Goal: Task Accomplishment & Management: Complete application form

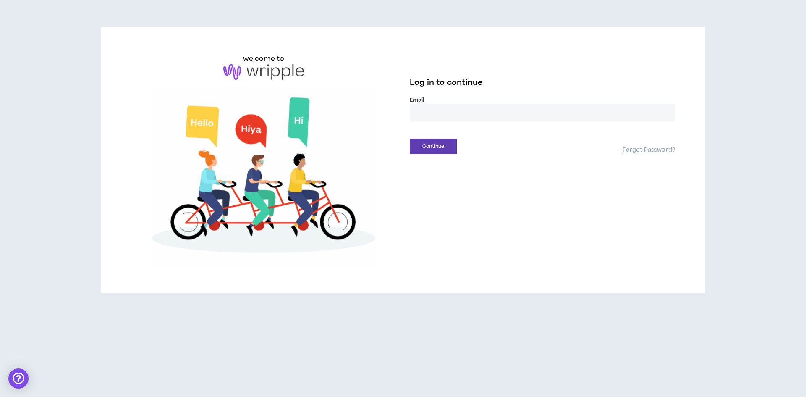
click at [420, 108] on input "email" at bounding box center [542, 113] width 265 height 18
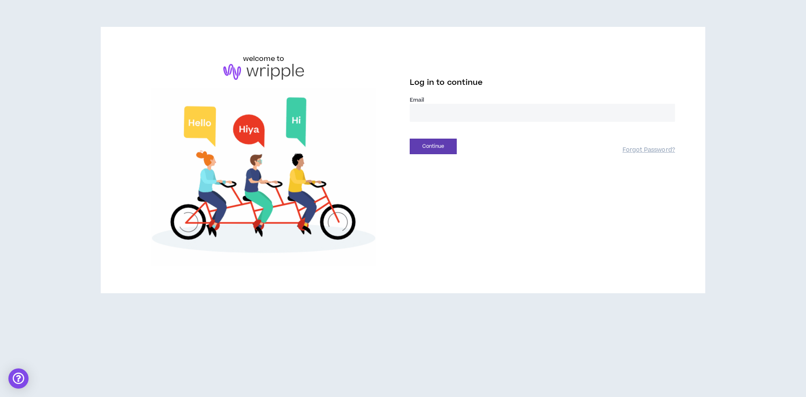
type input "**********"
click at [438, 142] on button "Continue" at bounding box center [433, 147] width 47 height 16
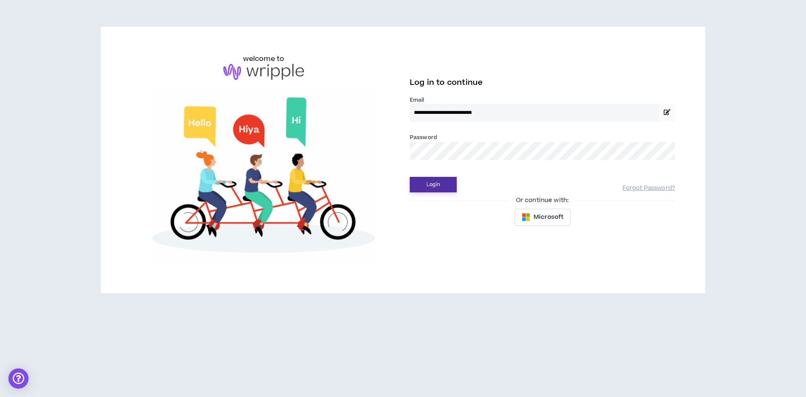
click at [439, 184] on button "Login" at bounding box center [433, 185] width 47 height 16
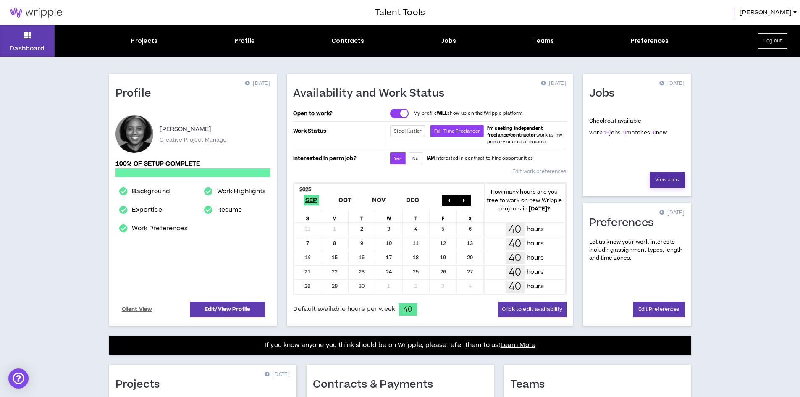
click at [664, 181] on link "View Jobs" at bounding box center [667, 180] width 35 height 16
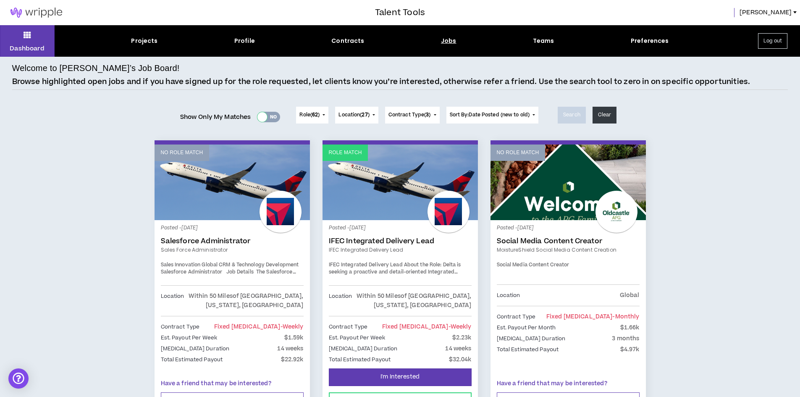
click at [257, 116] on div at bounding box center [262, 117] width 10 height 10
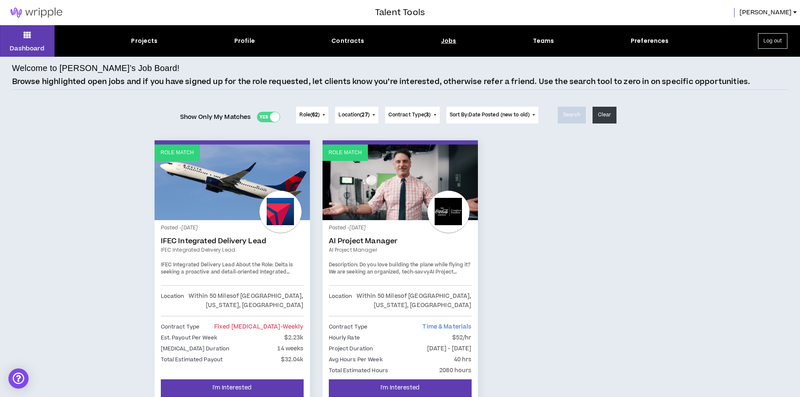
scroll to position [42, 0]
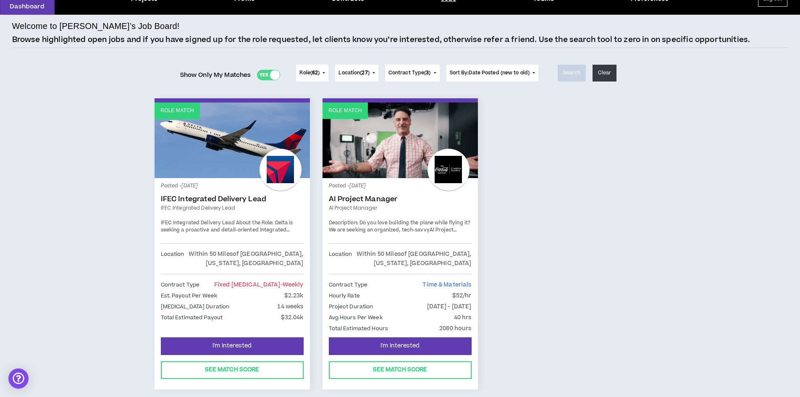
click at [270, 75] on div at bounding box center [275, 75] width 10 height 10
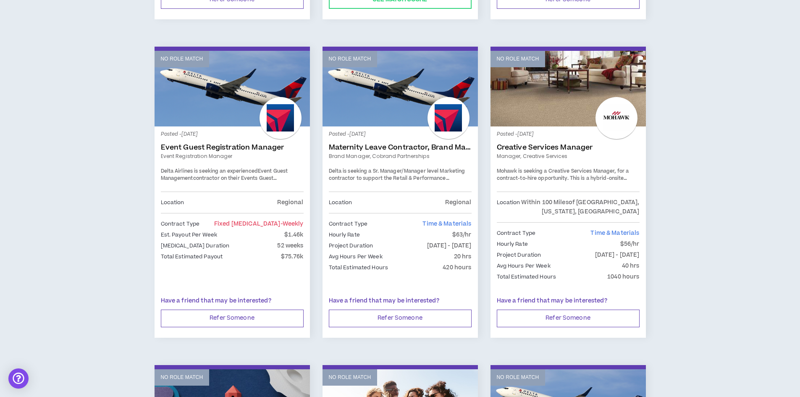
scroll to position [420, 0]
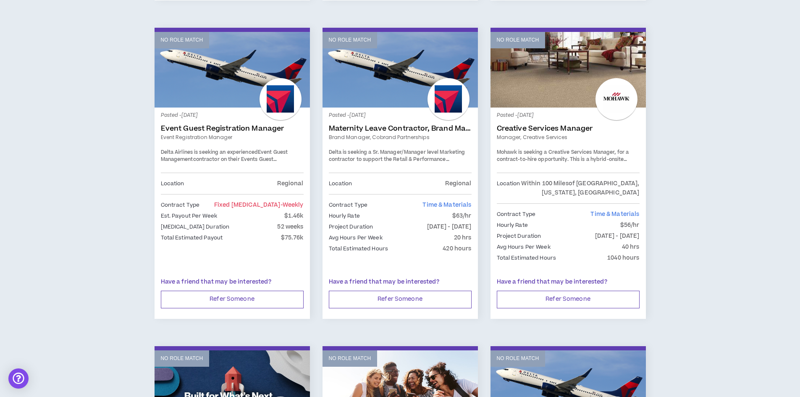
click at [563, 126] on link "Creative Services Manager" at bounding box center [568, 128] width 143 height 8
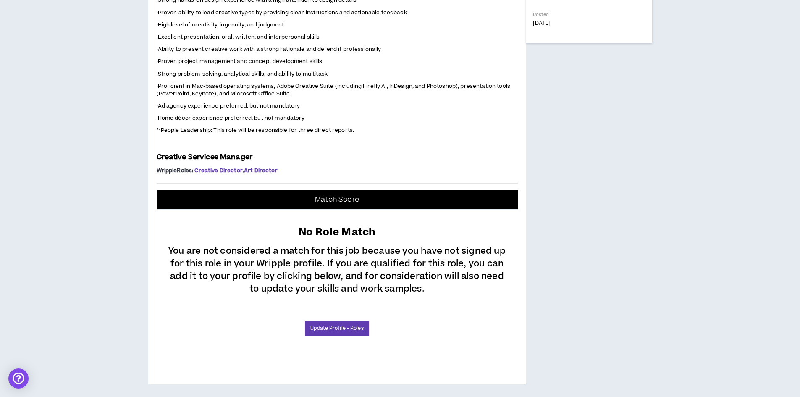
scroll to position [693, 0]
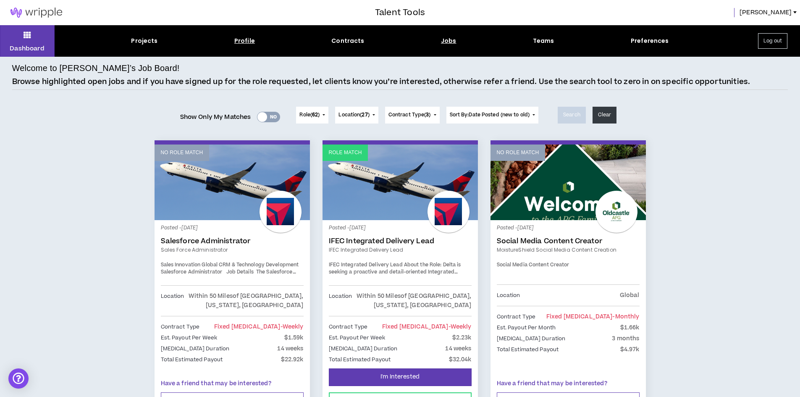
click at [241, 41] on div "Profile" at bounding box center [244, 41] width 21 height 9
select select "*"
select select "US"
select select "*******"
select select "*"
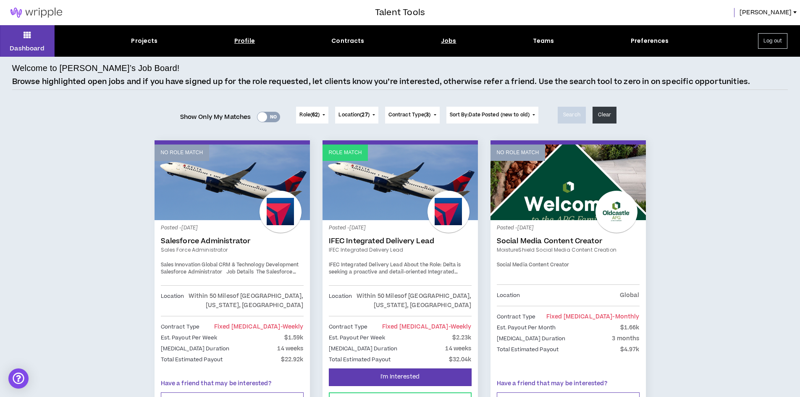
select select "**********"
select select "*****"
select select "**********"
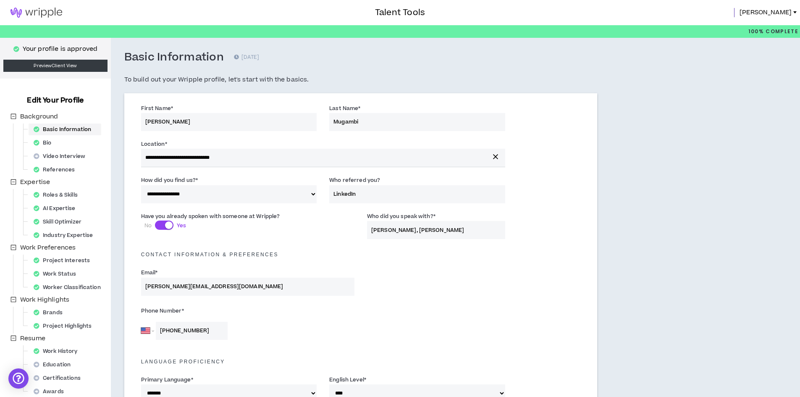
click at [65, 128] on div "Basic Information" at bounding box center [64, 129] width 69 height 12
click at [67, 194] on div "Roles & Skills" at bounding box center [58, 195] width 56 height 12
select select "**"
select select "***"
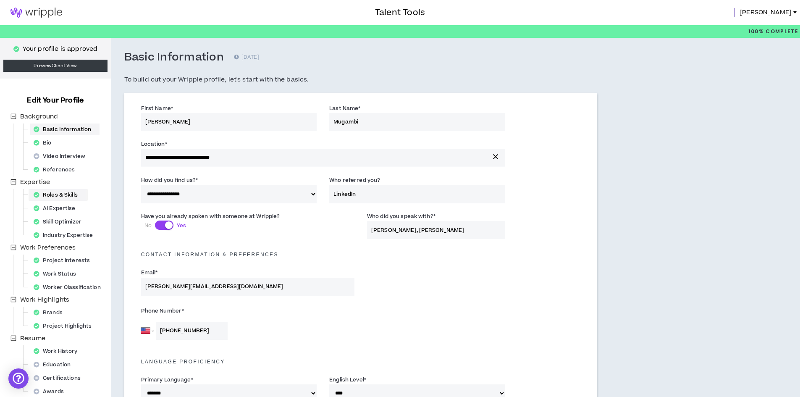
select select "**"
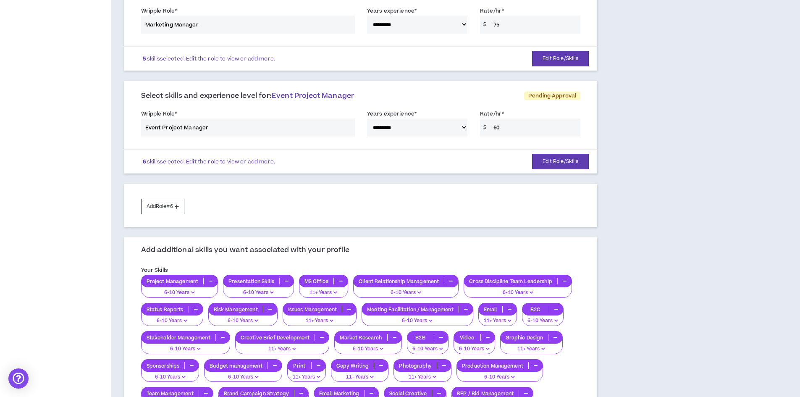
scroll to position [462, 0]
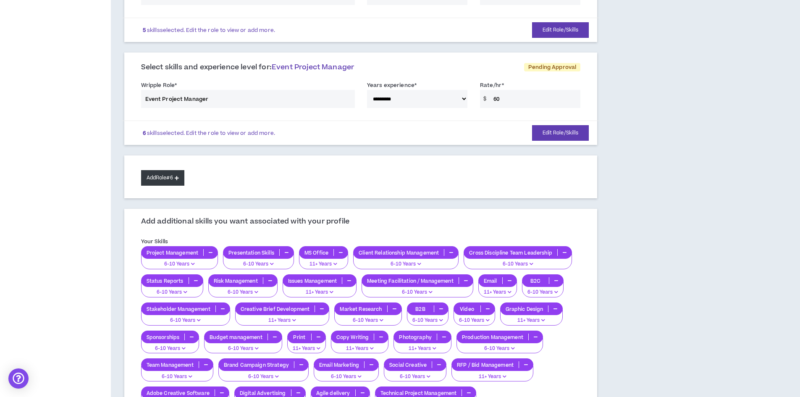
click at [150, 174] on button "Add Role #6" at bounding box center [162, 178] width 43 height 16
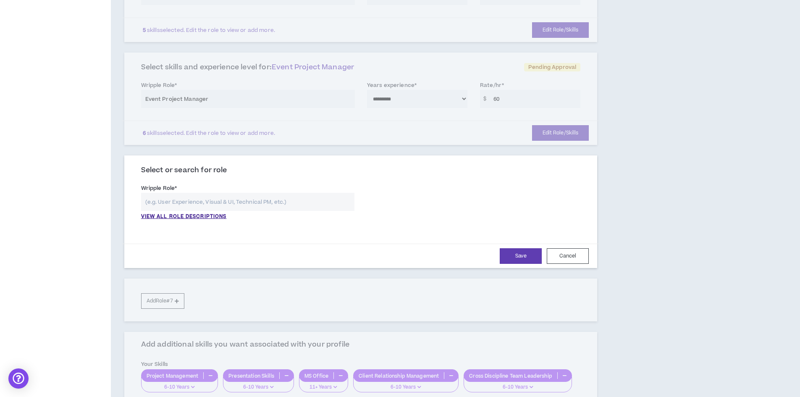
click at [190, 199] on input "text" at bounding box center [247, 202] width 213 height 18
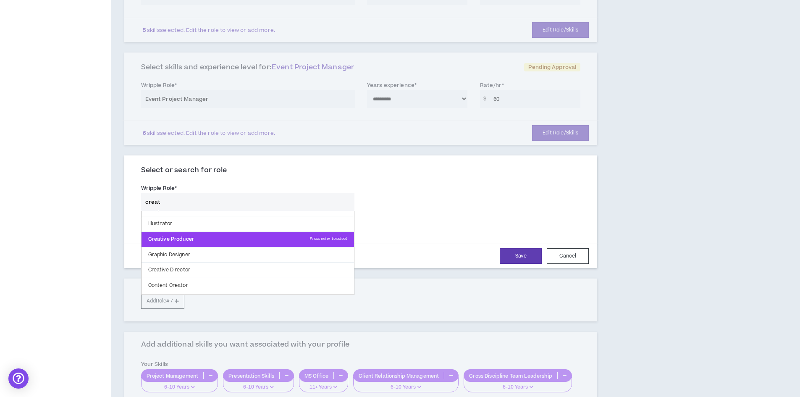
scroll to position [42, 0]
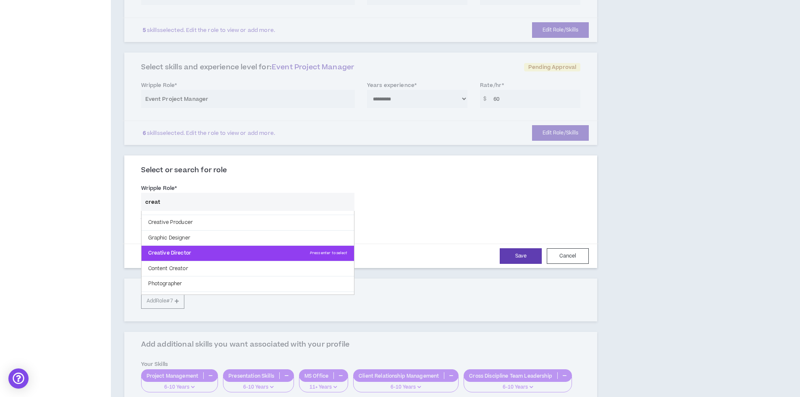
click at [204, 249] on p "Creative Director Press enter to select" at bounding box center [248, 253] width 213 height 15
type input "Creative Director"
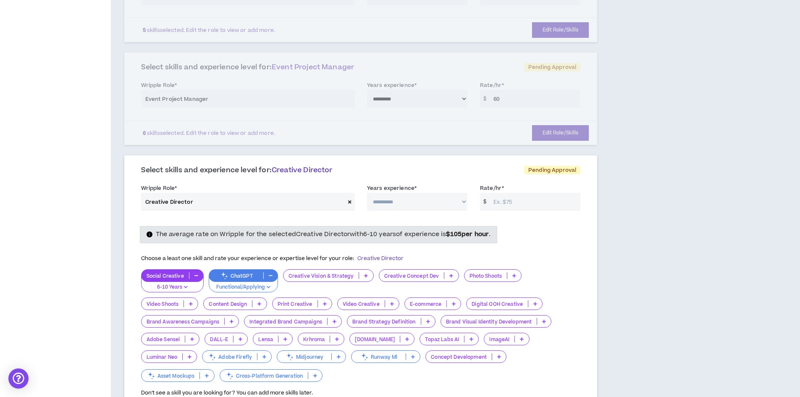
click at [464, 201] on select "**********" at bounding box center [417, 202] width 100 height 18
select select "***"
click at [367, 193] on select "**********" at bounding box center [417, 202] width 100 height 18
click at [515, 206] on input "Rate/hr *" at bounding box center [534, 202] width 91 height 18
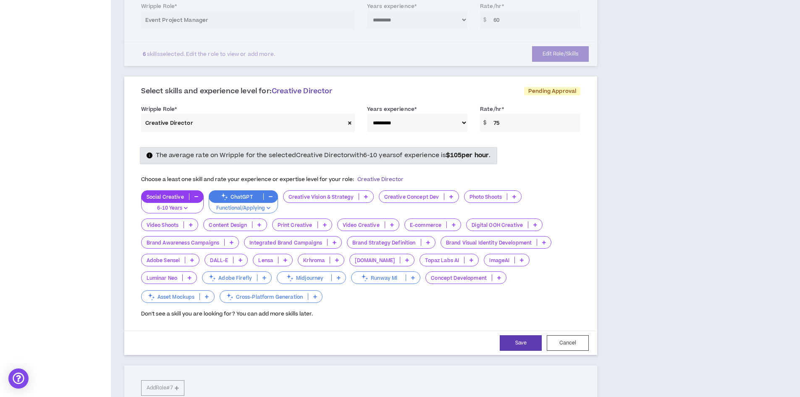
scroll to position [546, 0]
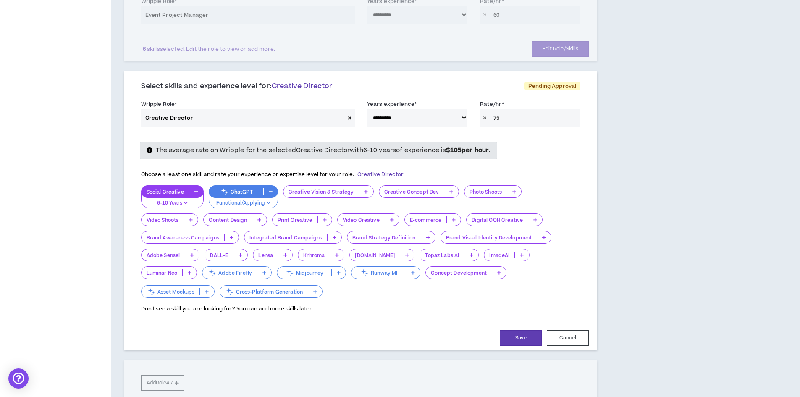
type input "75"
click at [186, 202] on icon "button" at bounding box center [186, 203] width 4 height 4
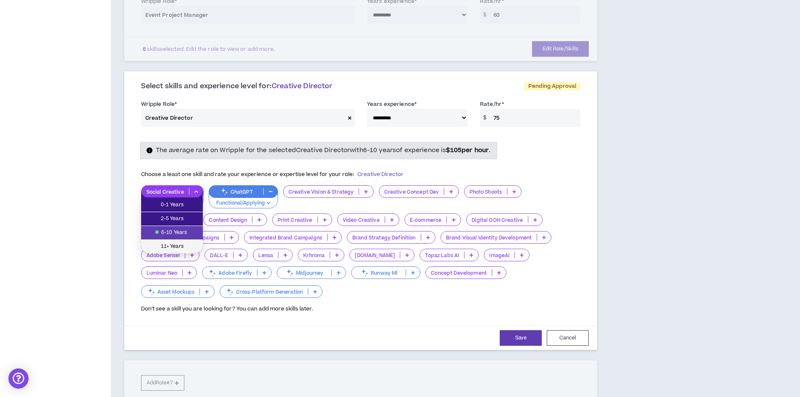
click at [178, 242] on span "11+ Years" at bounding box center [172, 246] width 52 height 9
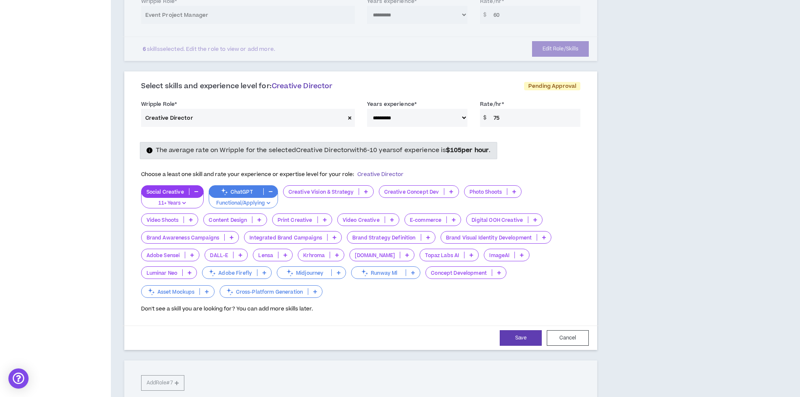
click at [367, 191] on icon at bounding box center [366, 191] width 4 height 4
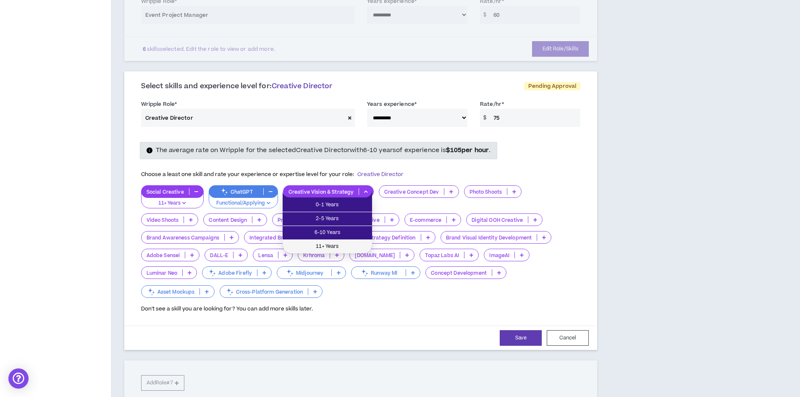
click at [341, 244] on span "11+ Years" at bounding box center [327, 246] width 79 height 9
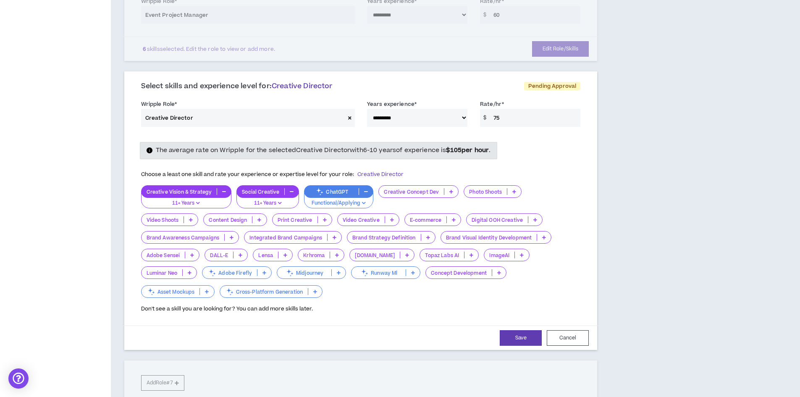
click at [449, 191] on icon at bounding box center [451, 191] width 4 height 4
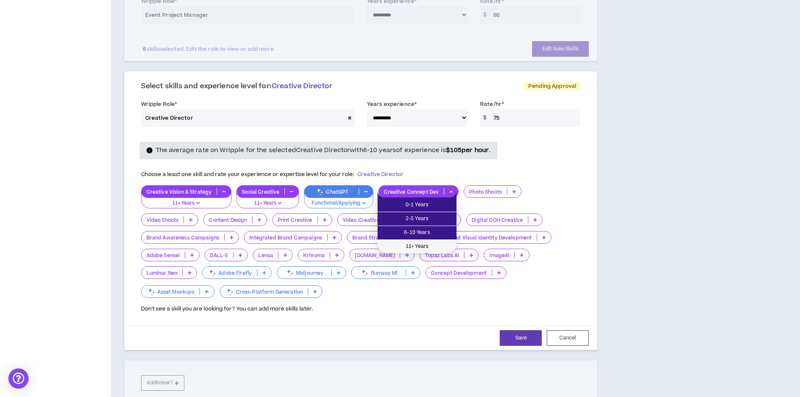
click at [432, 243] on span "11+ Years" at bounding box center [417, 246] width 69 height 9
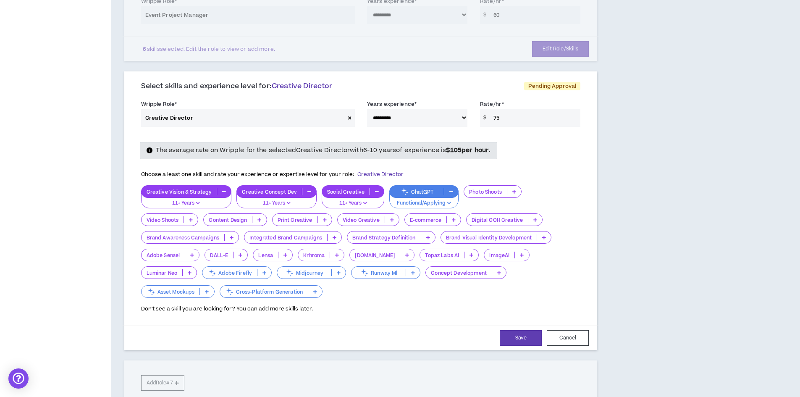
click at [514, 190] on icon at bounding box center [514, 191] width 4 height 4
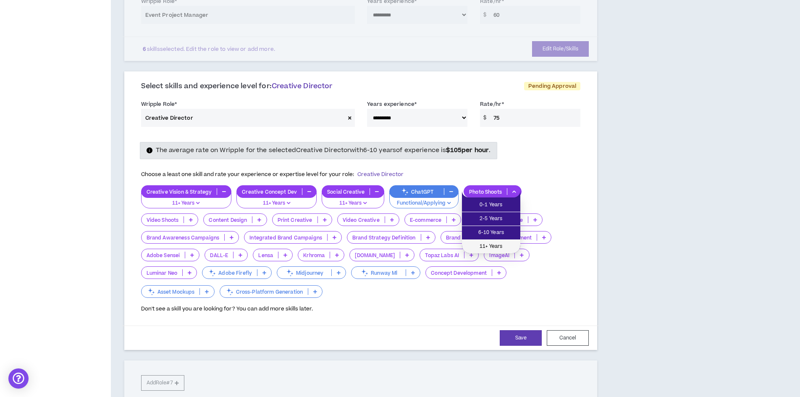
click at [495, 243] on span "11+ Years" at bounding box center [491, 246] width 48 height 9
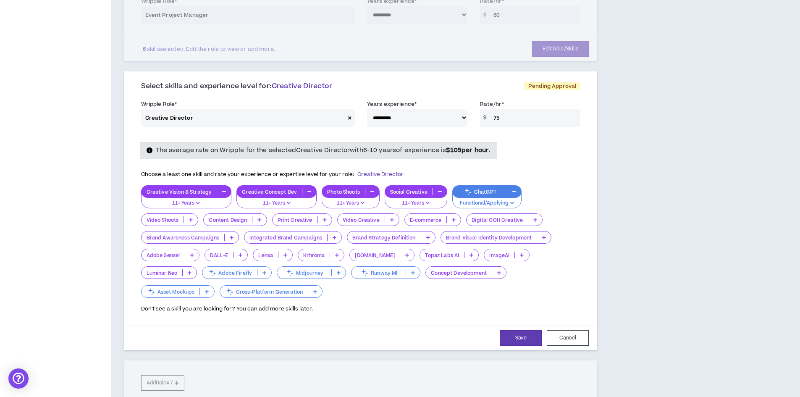
click at [192, 218] on icon at bounding box center [191, 220] width 4 height 4
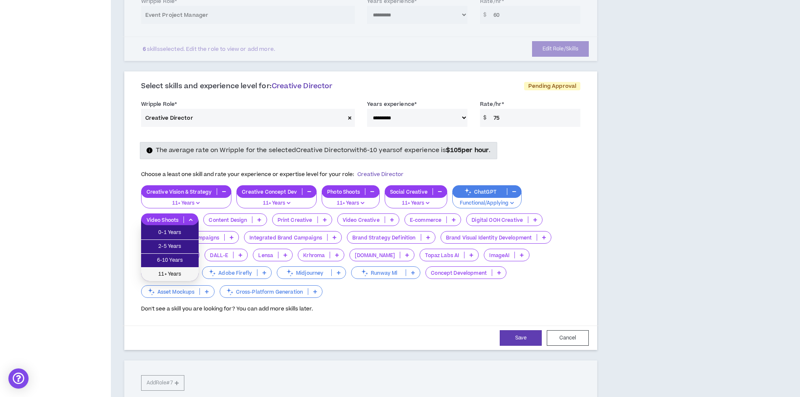
click at [188, 271] on span "11+ Years" at bounding box center [169, 274] width 47 height 9
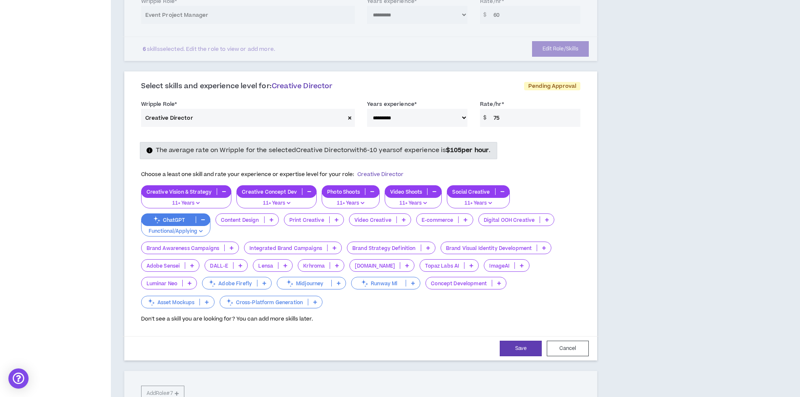
click at [339, 218] on p at bounding box center [337, 219] width 14 height 7
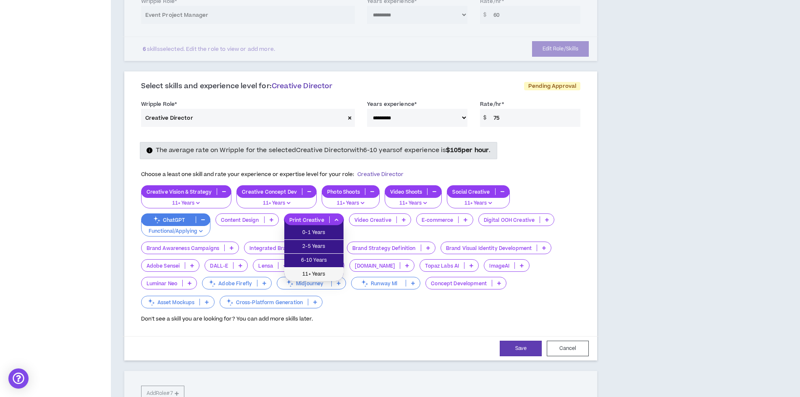
click at [319, 270] on span "11+ Years" at bounding box center [313, 274] width 49 height 9
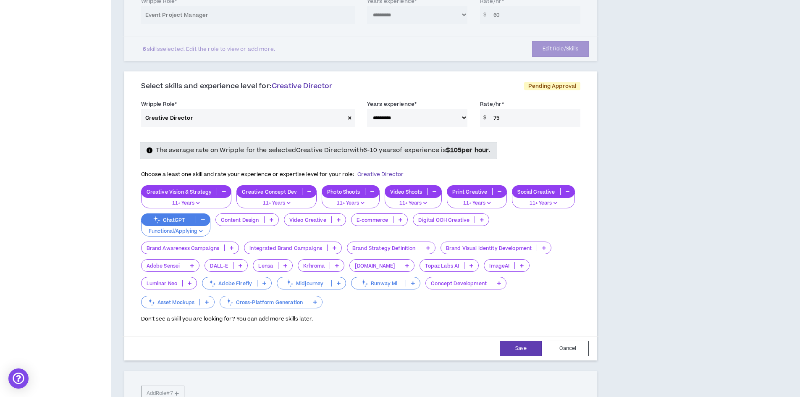
click at [273, 219] on icon at bounding box center [272, 220] width 4 height 4
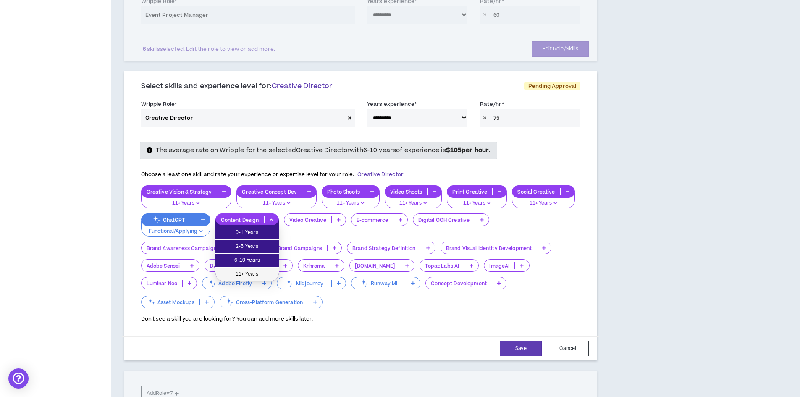
click at [259, 270] on span "11+ Years" at bounding box center [247, 274] width 53 height 9
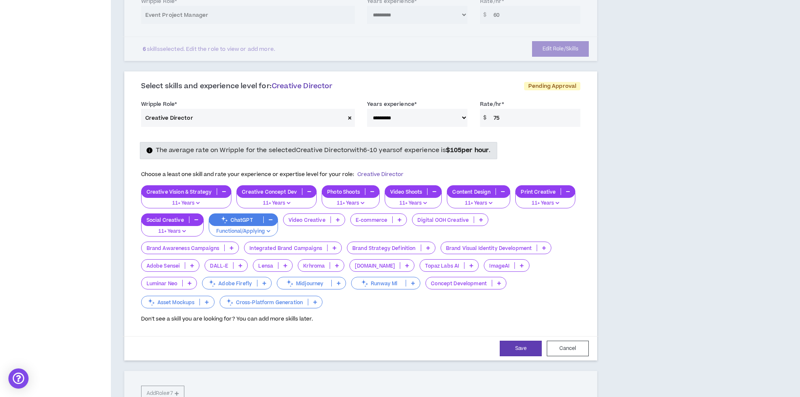
click at [400, 219] on icon at bounding box center [400, 220] width 4 height 4
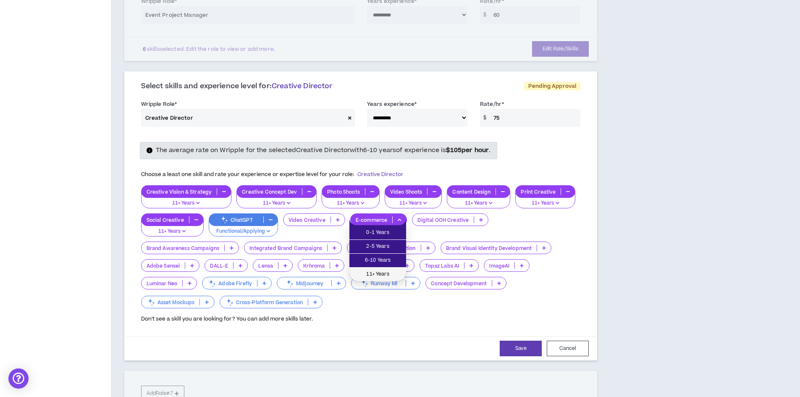
click at [389, 273] on span "11+ Years" at bounding box center [378, 274] width 47 height 9
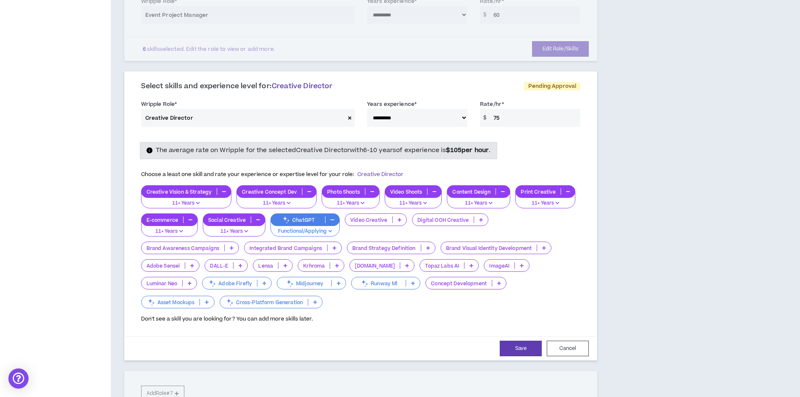
click at [425, 200] on p "11+ Years" at bounding box center [413, 204] width 47 height 8
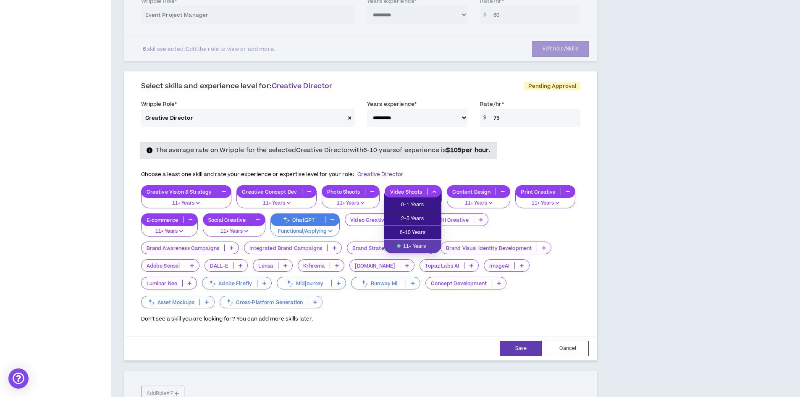
click at [415, 244] on span "11+ Years" at bounding box center [412, 246] width 47 height 9
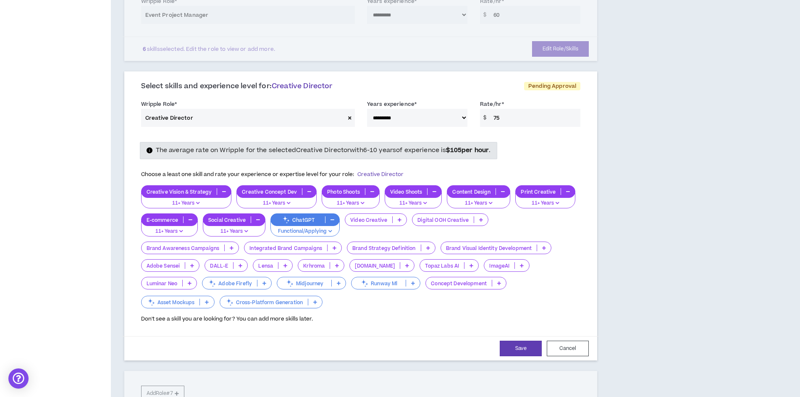
click at [398, 219] on icon at bounding box center [400, 220] width 4 height 4
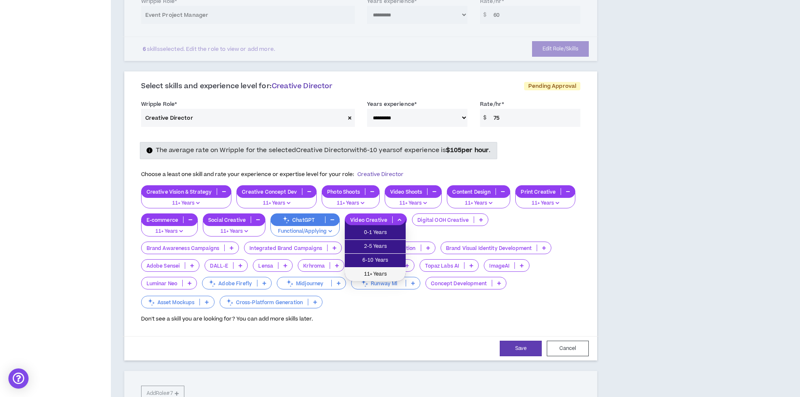
click at [378, 270] on span "11+ Years" at bounding box center [375, 274] width 51 height 9
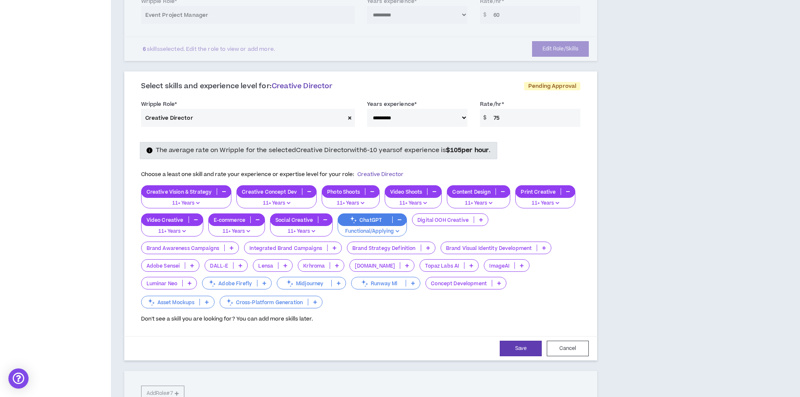
click at [480, 221] on icon at bounding box center [481, 220] width 4 height 4
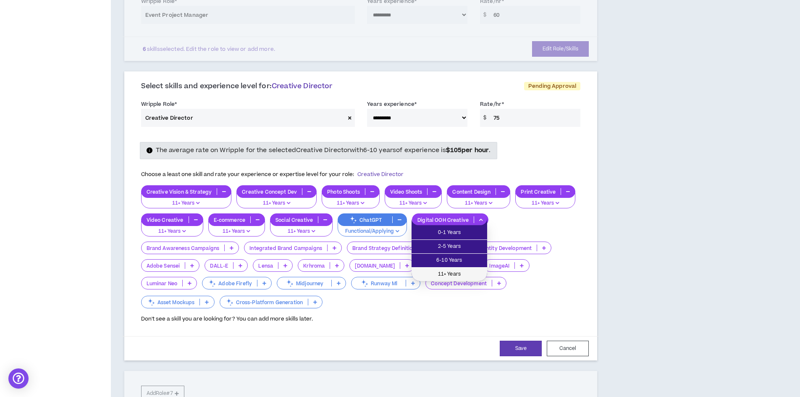
click at [460, 270] on span "11+ Years" at bounding box center [450, 274] width 66 height 9
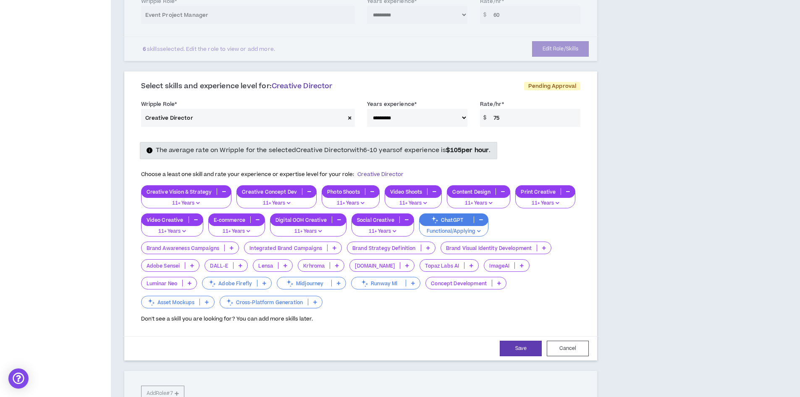
click at [232, 247] on icon at bounding box center [232, 248] width 4 height 4
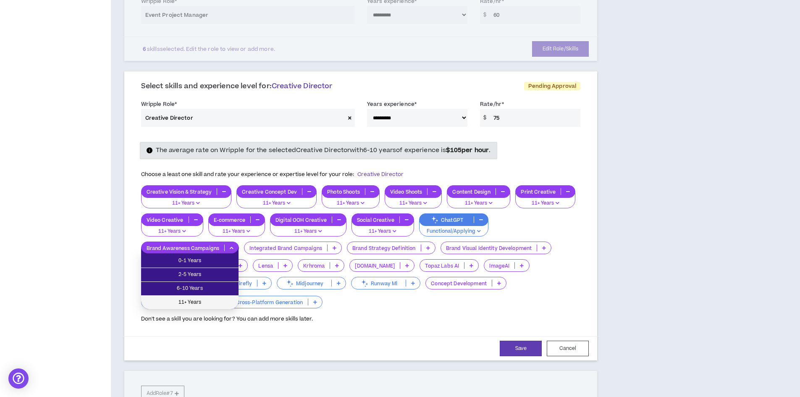
click at [212, 300] on span "11+ Years" at bounding box center [189, 302] width 87 height 9
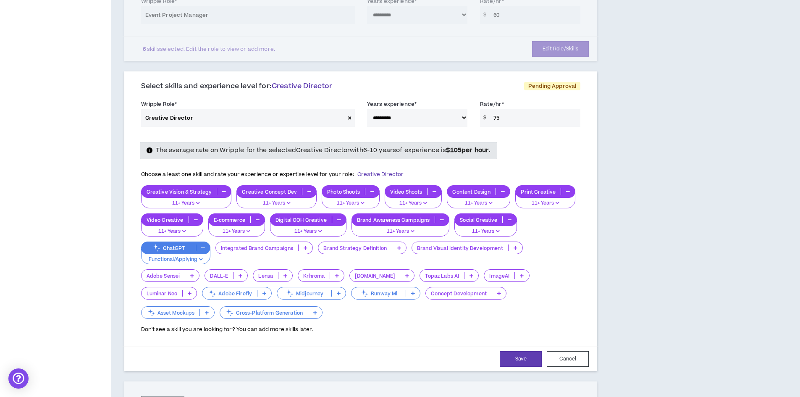
click at [307, 247] on p at bounding box center [306, 247] width 14 height 7
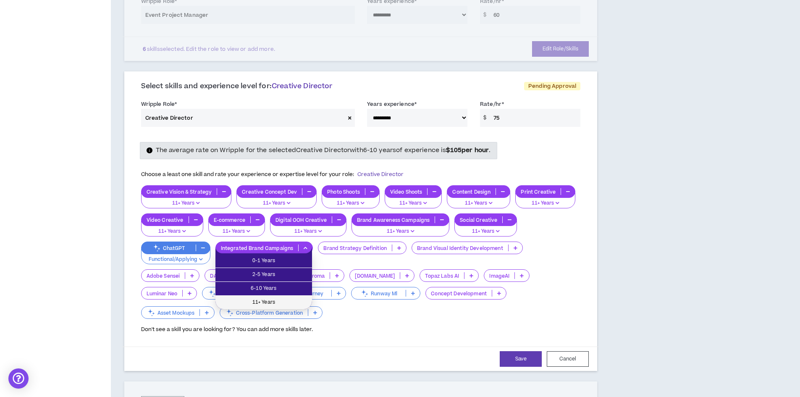
click at [284, 299] on span "11+ Years" at bounding box center [264, 302] width 87 height 9
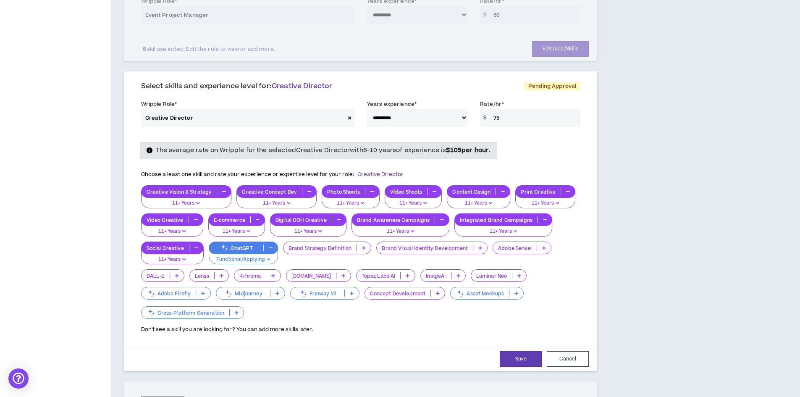
click at [365, 248] on icon at bounding box center [364, 248] width 4 height 4
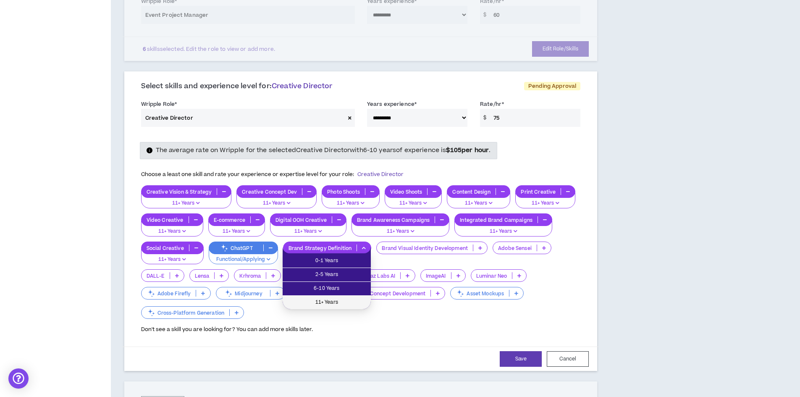
click at [336, 300] on span "11+ Years" at bounding box center [327, 302] width 78 height 9
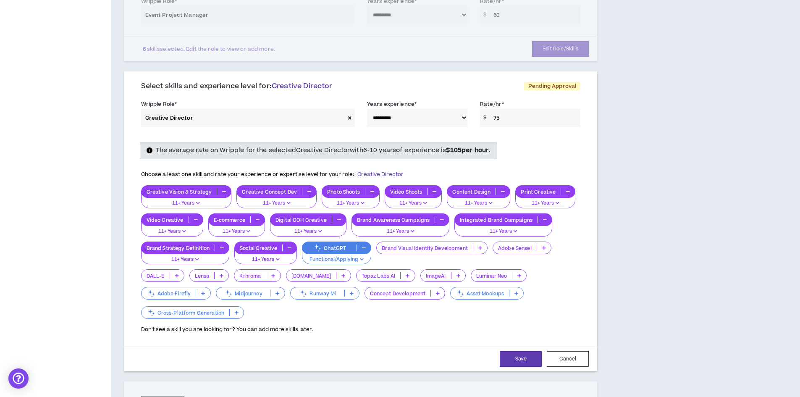
click at [483, 247] on p at bounding box center [480, 247] width 14 height 7
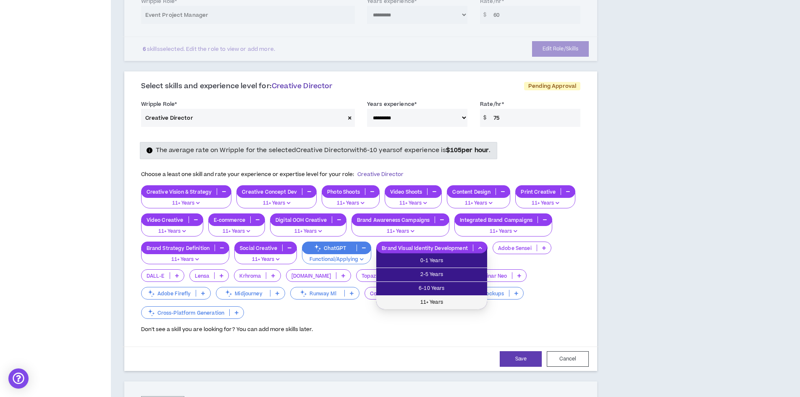
click at [443, 298] on span "11+ Years" at bounding box center [431, 302] width 101 height 9
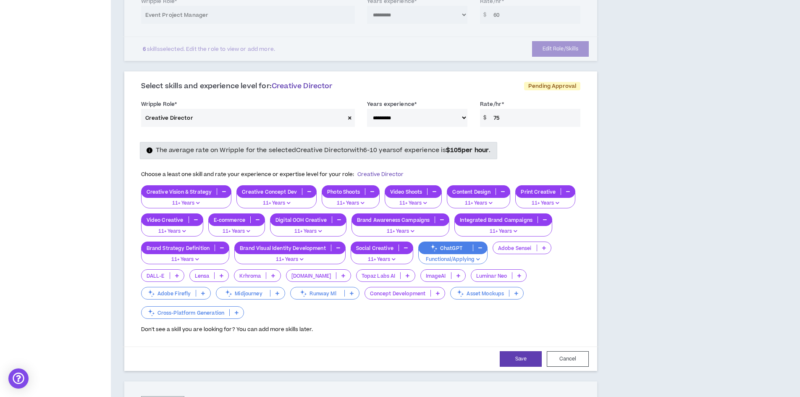
click at [437, 291] on p at bounding box center [438, 293] width 14 height 7
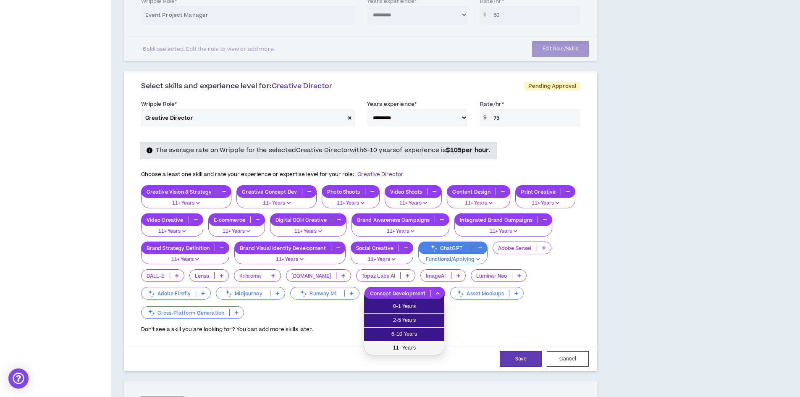
click at [417, 345] on span "11+ Years" at bounding box center [404, 348] width 70 height 9
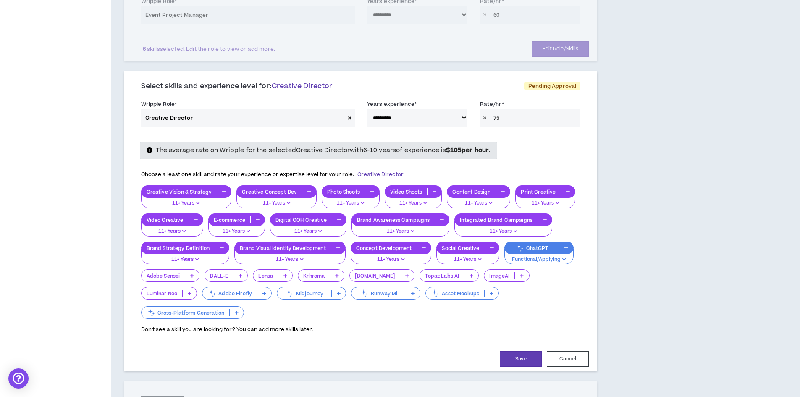
click at [490, 292] on icon at bounding box center [492, 293] width 4 height 4
click at [559, 320] on div "Don't see a skill you are looking for? You can add more skills later." at bounding box center [361, 326] width 440 height 13
click at [520, 351] on button "Save" at bounding box center [521, 359] width 42 height 16
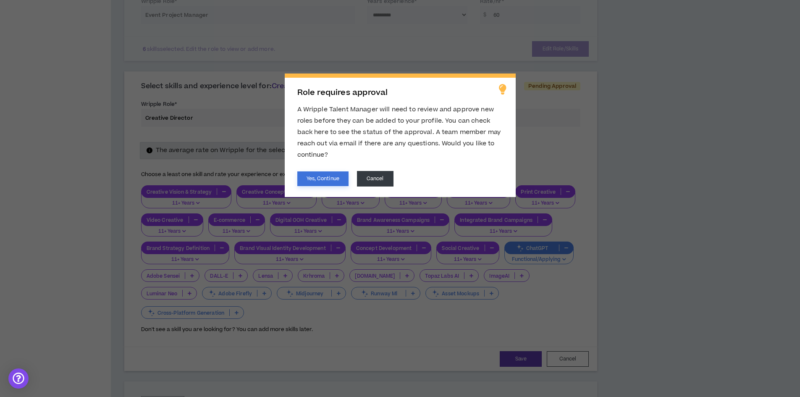
click at [320, 179] on button "Yes, Continue" at bounding box center [322, 178] width 51 height 15
select select "***"
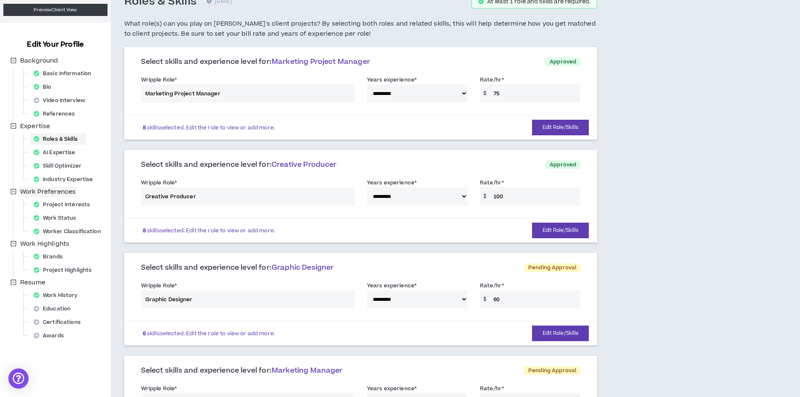
scroll to position [42, 0]
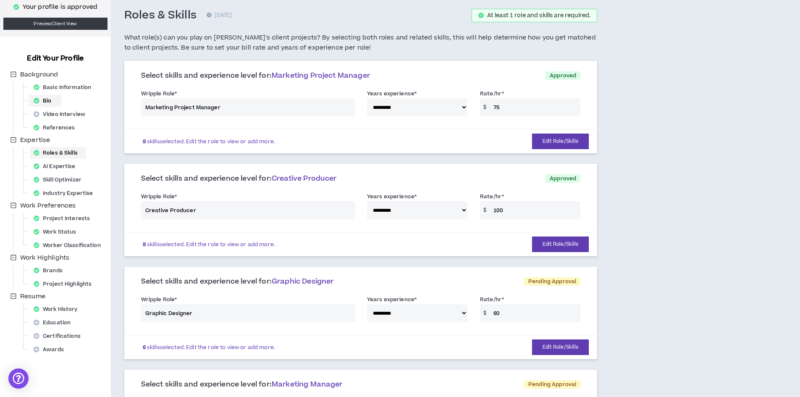
click at [47, 101] on div "Bio" at bounding box center [45, 101] width 30 height 12
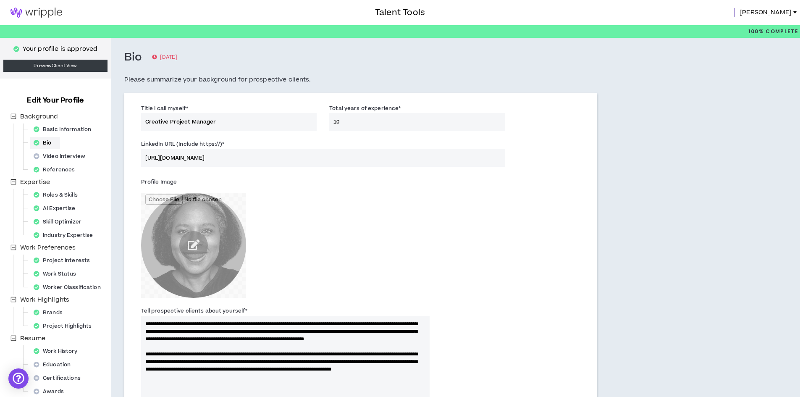
click at [44, 11] on img at bounding box center [36, 13] width 73 height 10
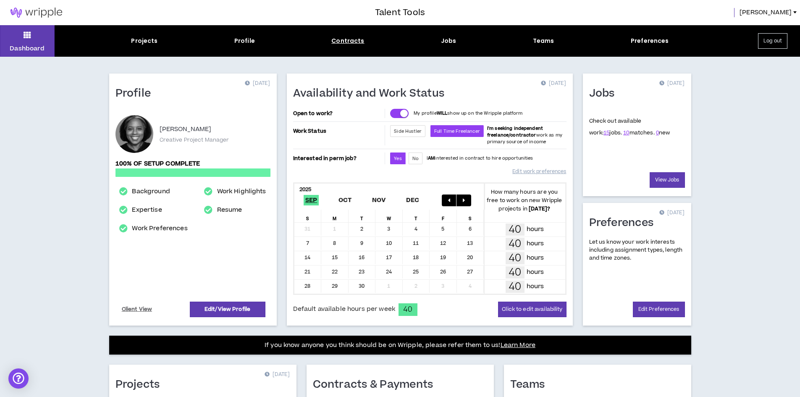
click at [359, 40] on div "Contracts" at bounding box center [347, 41] width 33 height 9
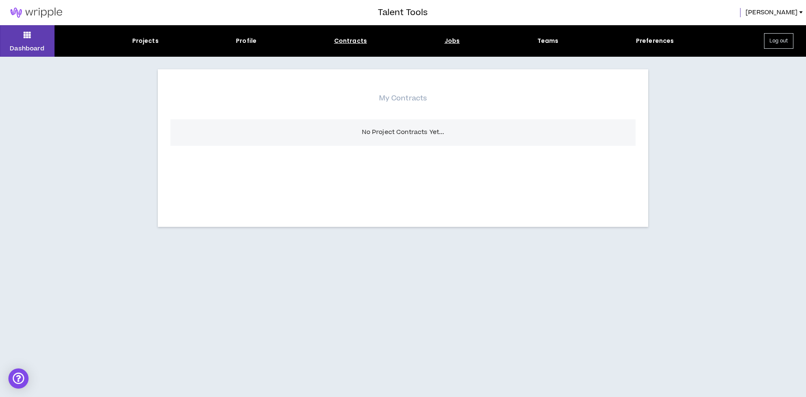
click at [447, 40] on div "Jobs" at bounding box center [453, 41] width 16 height 9
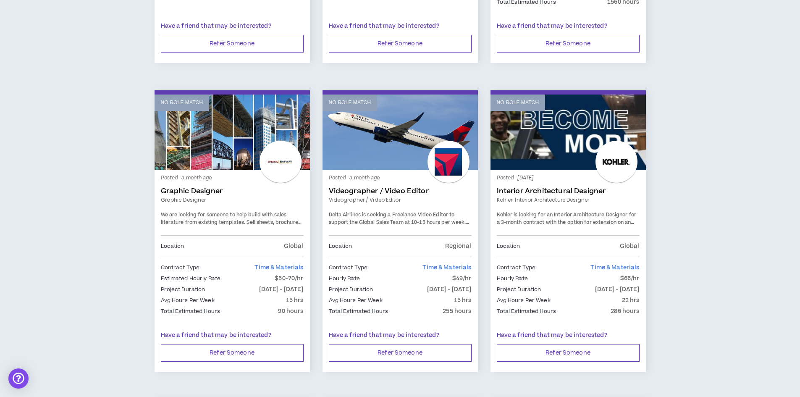
scroll to position [1008, 0]
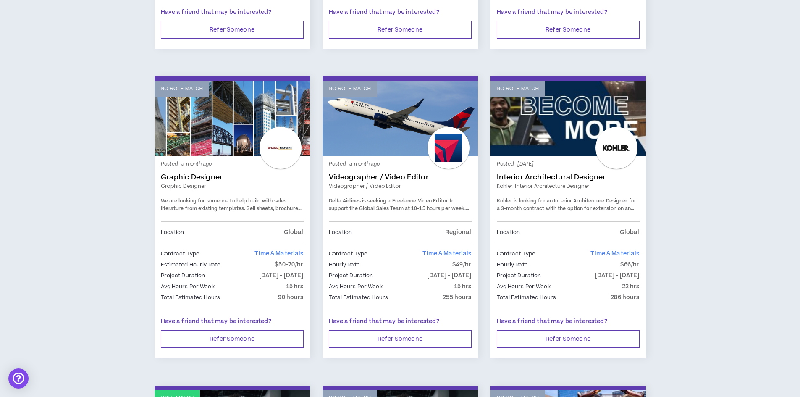
click at [206, 182] on link "Graphic Designer" at bounding box center [232, 186] width 143 height 8
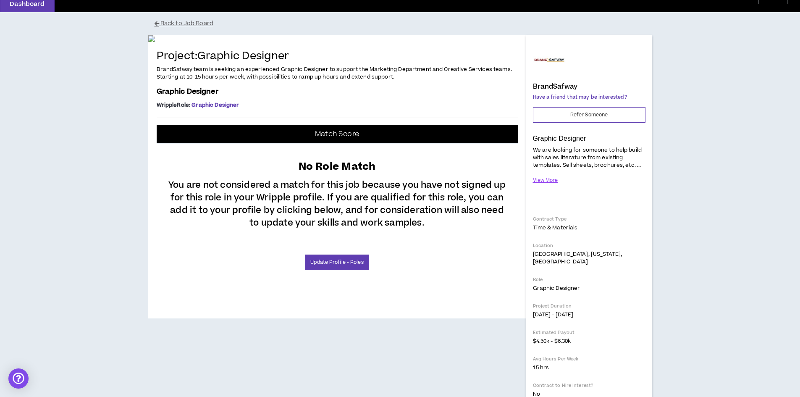
scroll to position [84, 0]
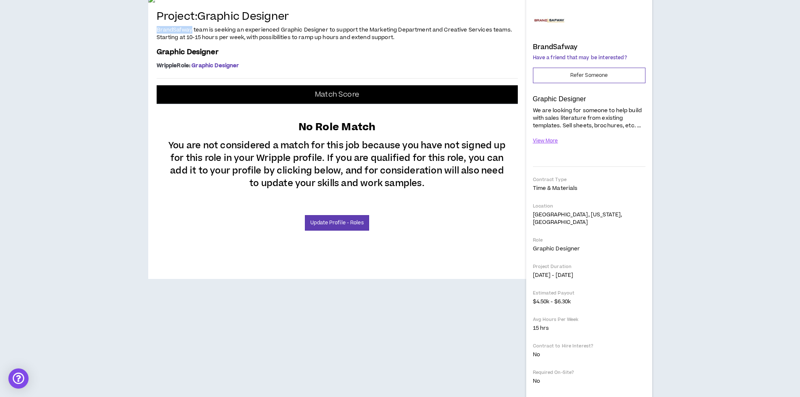
drag, startPoint x: 192, startPoint y: 231, endPoint x: 157, endPoint y: 233, distance: 34.9
click at [157, 41] on span "BrandSafway team is seeking an experienced Graphic Designer to support the Mark…" at bounding box center [334, 33] width 355 height 15
copy span "BrandSafway"
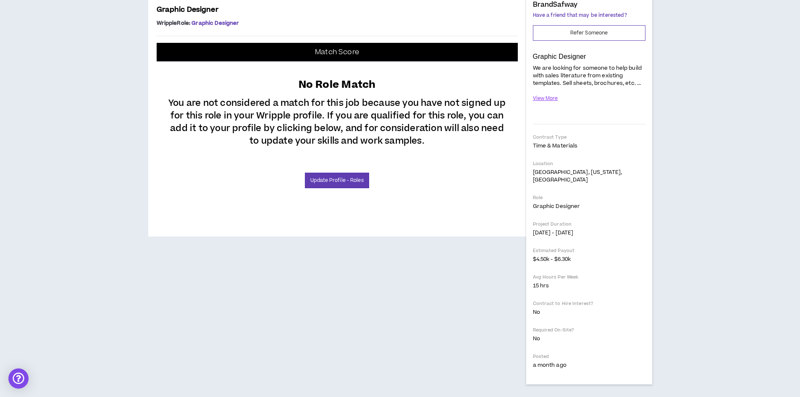
scroll to position [168, 0]
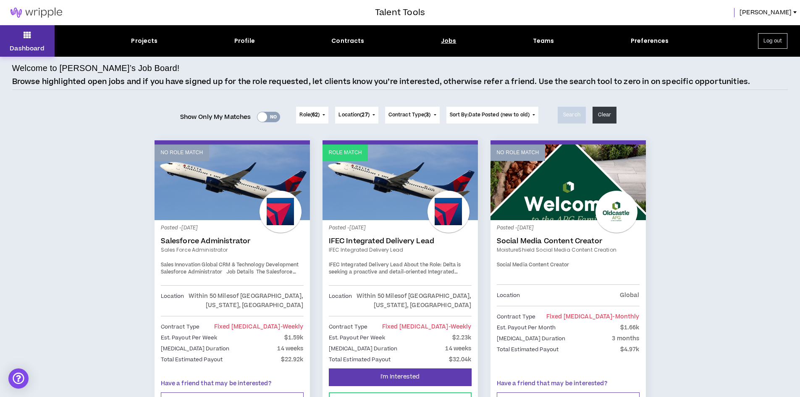
click at [32, 34] on button "Dashboard" at bounding box center [27, 41] width 55 height 32
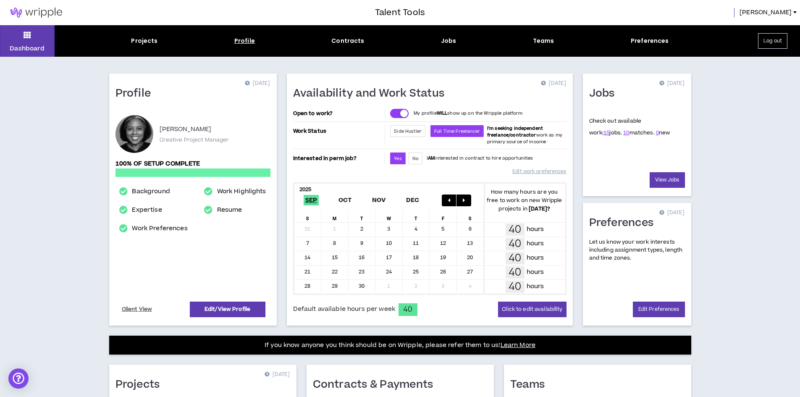
click at [238, 37] on div "Profile" at bounding box center [244, 41] width 21 height 9
select select "*"
select select "US"
select select "*******"
select select "*"
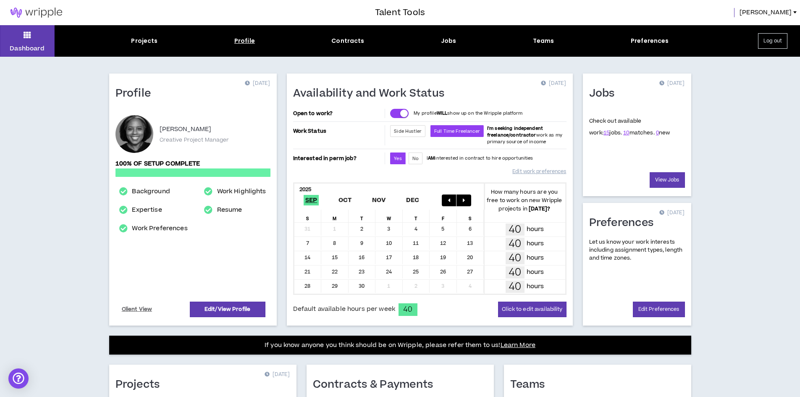
select select "**********"
select select "*****"
select select "**********"
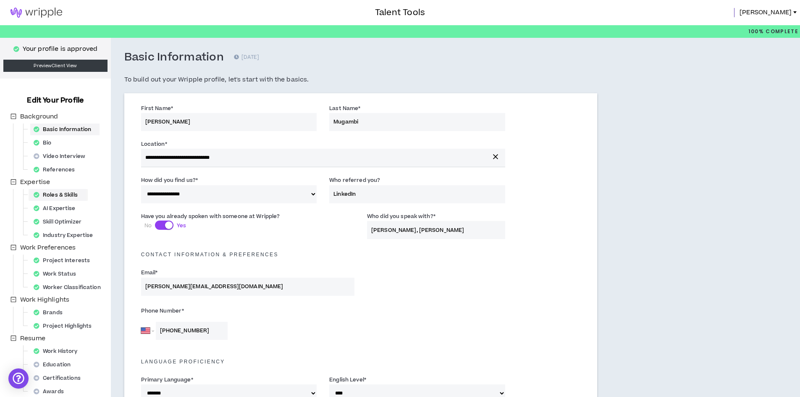
click at [64, 193] on div "Roles & Skills" at bounding box center [58, 195] width 56 height 12
select select "**"
select select "***"
select select "**"
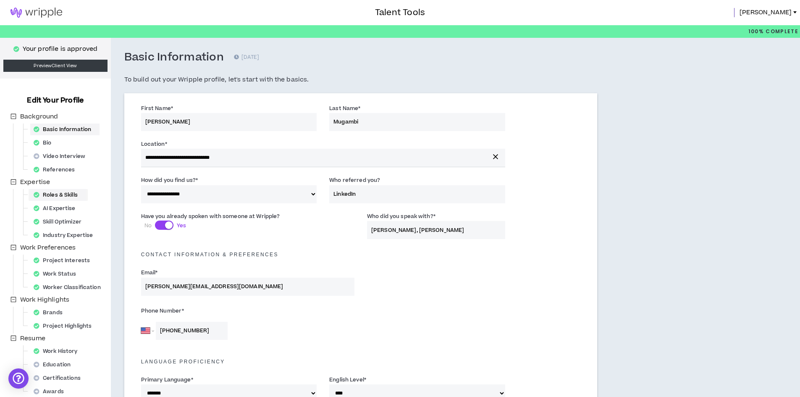
select select "**"
select select "***"
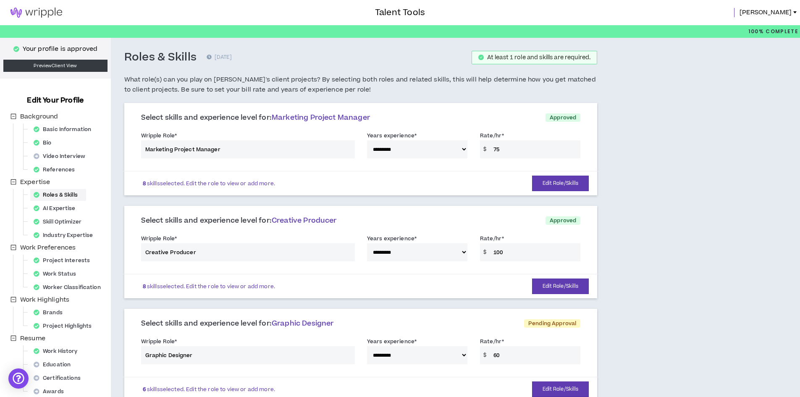
click at [24, 8] on img at bounding box center [36, 13] width 73 height 10
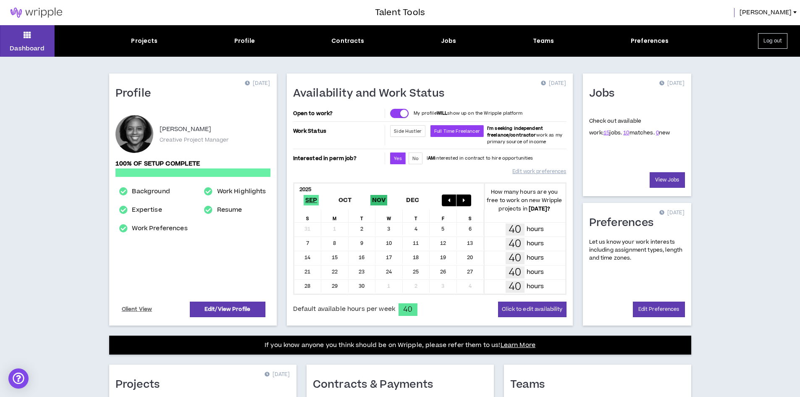
click at [380, 199] on span "Nov" at bounding box center [378, 200] width 17 height 11
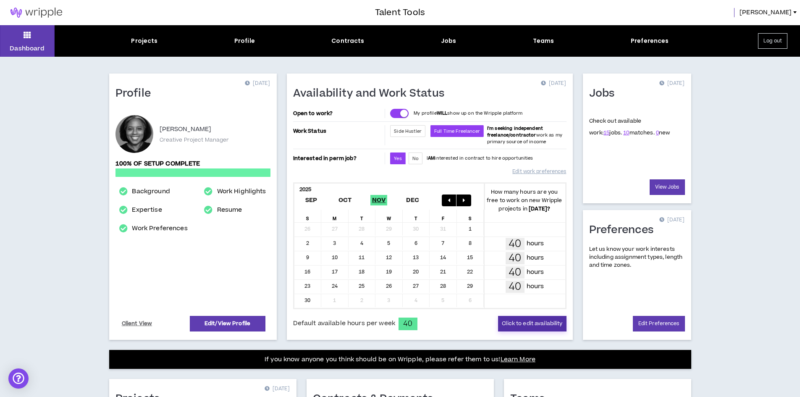
click at [528, 321] on button "Click to edit availability" at bounding box center [532, 324] width 68 height 16
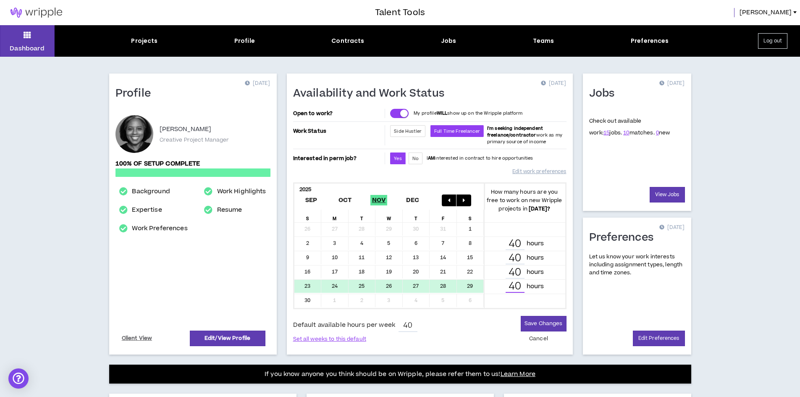
click at [514, 286] on input "40" at bounding box center [515, 287] width 19 height 12
type input "0"
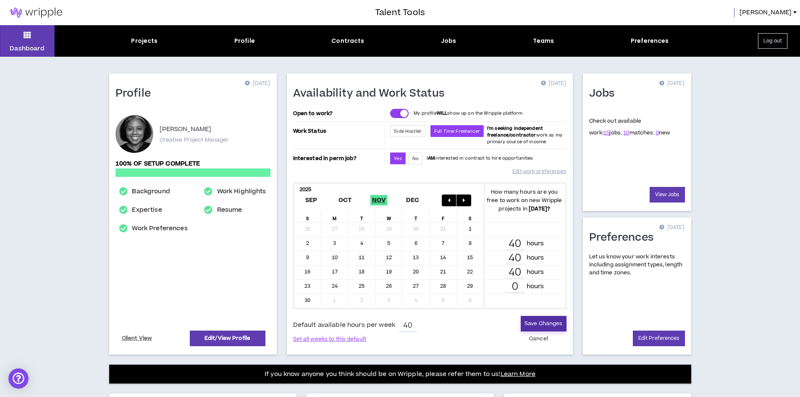
click at [539, 320] on button "Save Changes" at bounding box center [543, 324] width 45 height 16
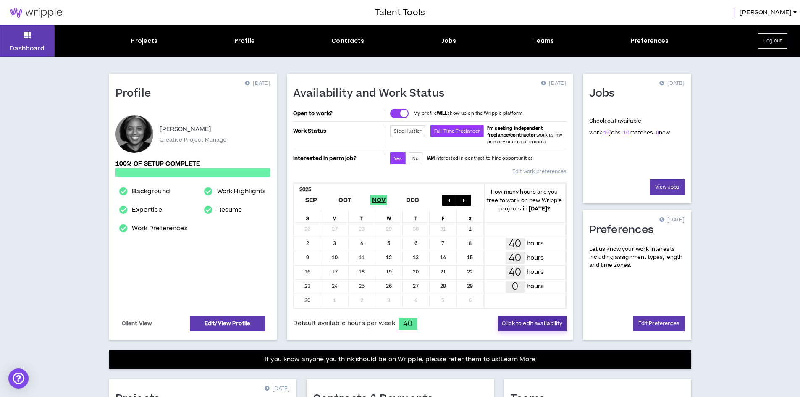
click at [524, 321] on button "Click to edit availability" at bounding box center [532, 324] width 68 height 16
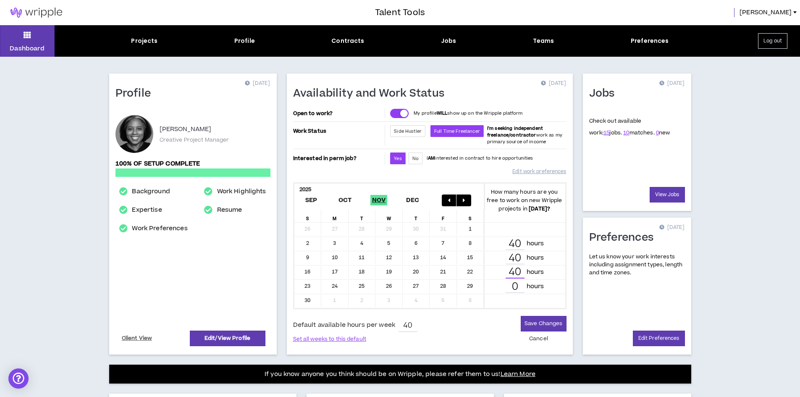
click at [516, 272] on input "40" at bounding box center [515, 272] width 19 height 12
drag, startPoint x: 520, startPoint y: 270, endPoint x: 506, endPoint y: 271, distance: 13.9
click at [506, 271] on input "40" at bounding box center [515, 272] width 19 height 12
type input "32"
click at [539, 320] on button "Save Changes" at bounding box center [543, 324] width 45 height 16
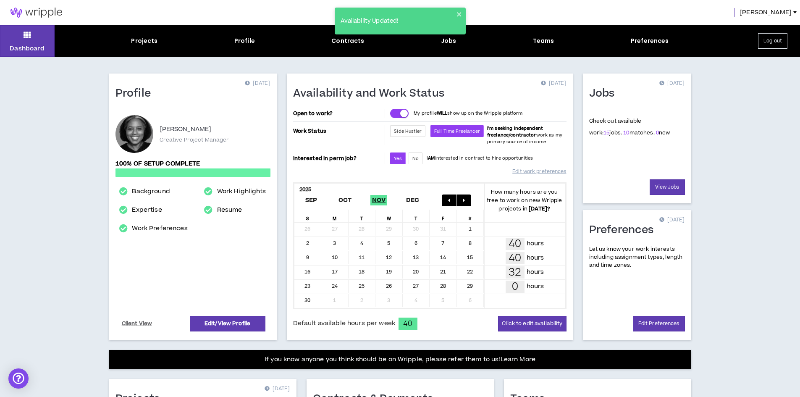
click at [445, 200] on button "button" at bounding box center [449, 200] width 15 height 12
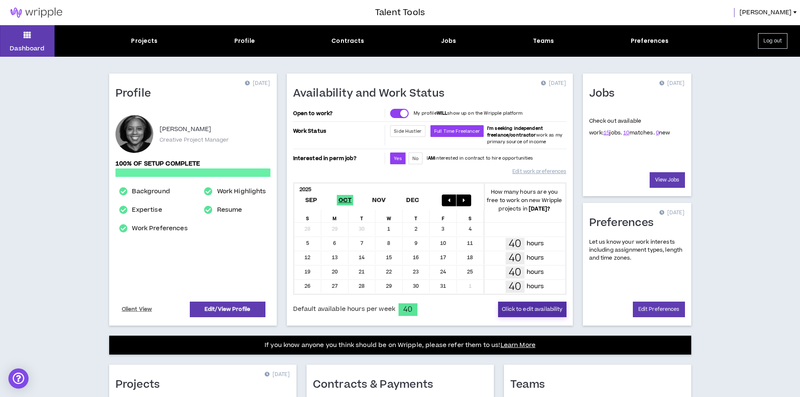
click at [525, 307] on button "Click to edit availability" at bounding box center [532, 310] width 68 height 16
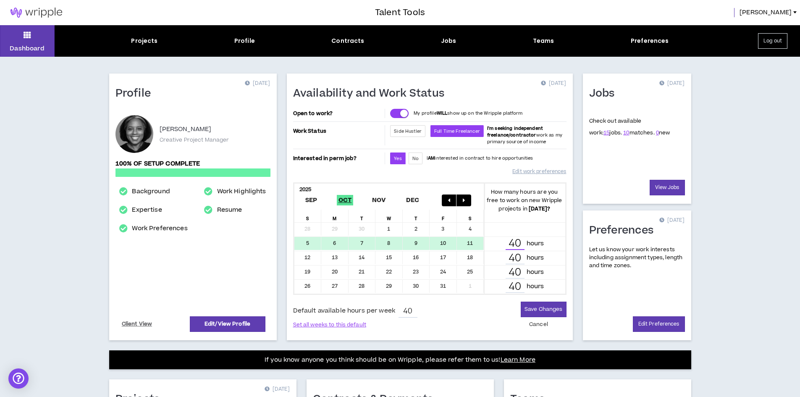
drag, startPoint x: 520, startPoint y: 242, endPoint x: 494, endPoint y: 240, distance: 26.6
click at [494, 240] on div "40 hours" at bounding box center [525, 244] width 71 height 12
type input "0"
click at [538, 307] on button "Save Changes" at bounding box center [543, 310] width 45 height 16
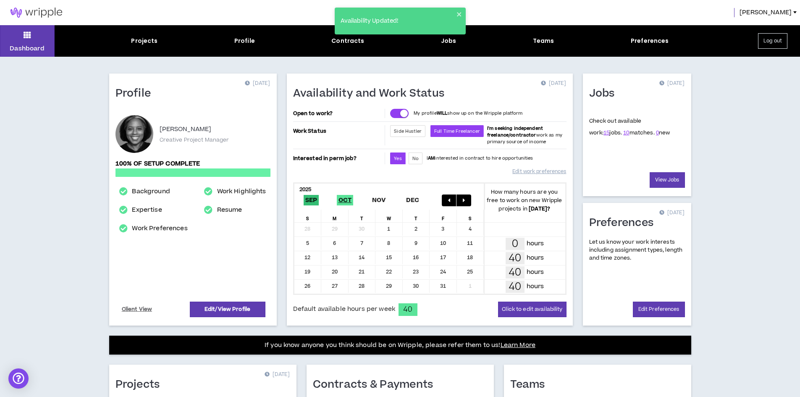
click at [312, 201] on span "Sep" at bounding box center [312, 200] width 16 height 11
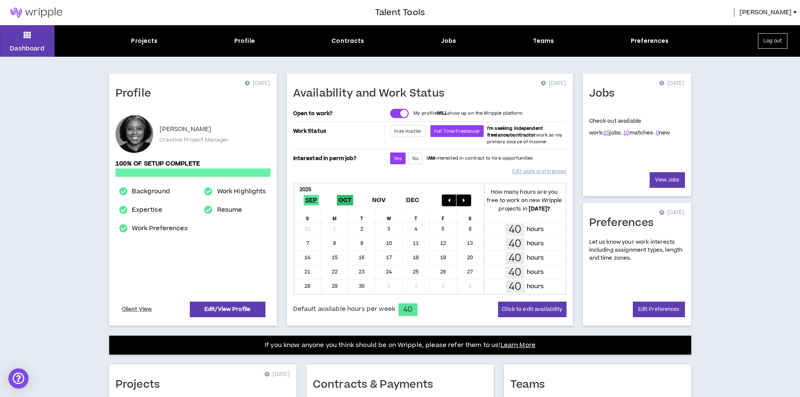
click at [347, 200] on span "Oct" at bounding box center [345, 200] width 17 height 11
click at [390, 227] on div "1" at bounding box center [389, 229] width 27 height 13
click at [381, 199] on span "Nov" at bounding box center [378, 200] width 17 height 11
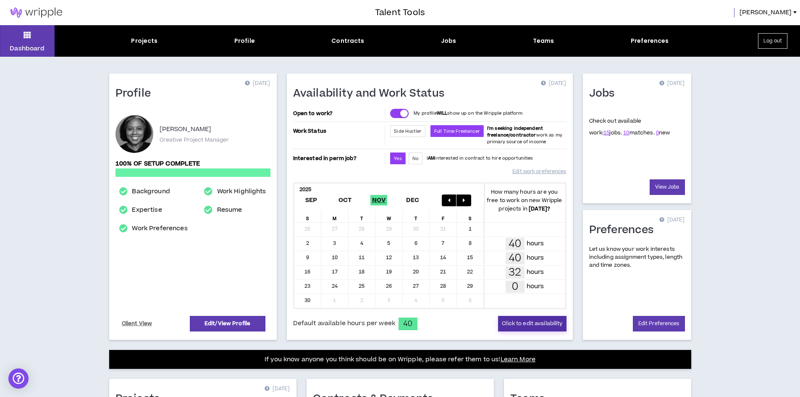
click at [517, 324] on button "Click to edit availability" at bounding box center [532, 324] width 68 height 16
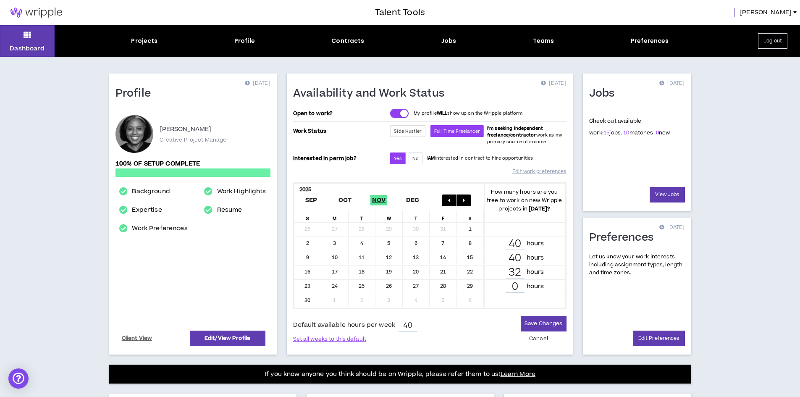
click at [442, 271] on div "21" at bounding box center [443, 271] width 27 height 13
click at [536, 336] on button "Cancel" at bounding box center [539, 338] width 26 height 15
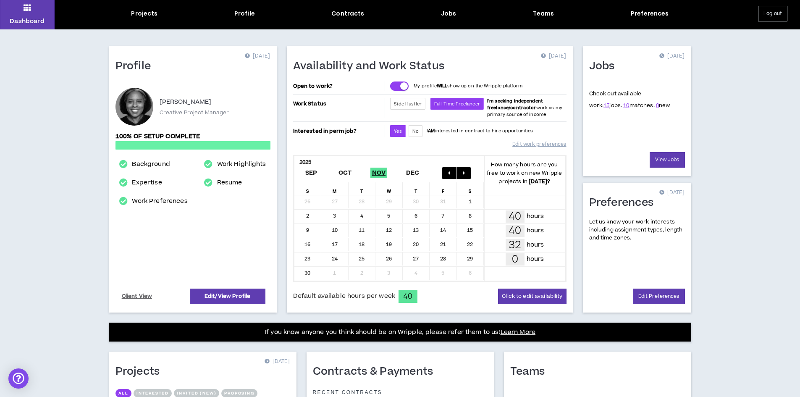
scroll to position [42, 0]
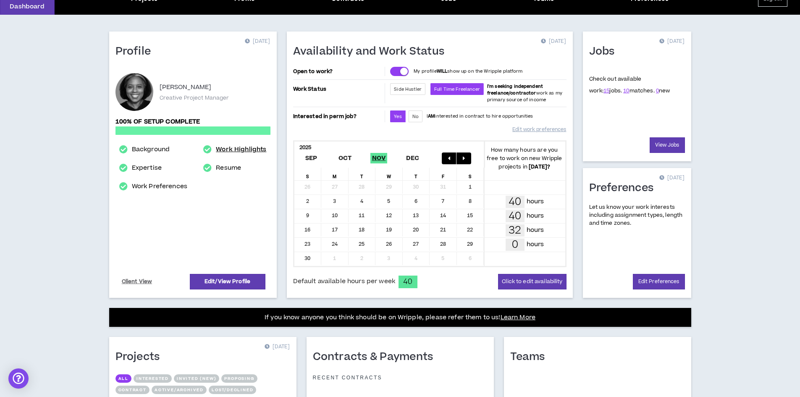
click at [226, 150] on link "Work Highlights" at bounding box center [241, 149] width 50 height 10
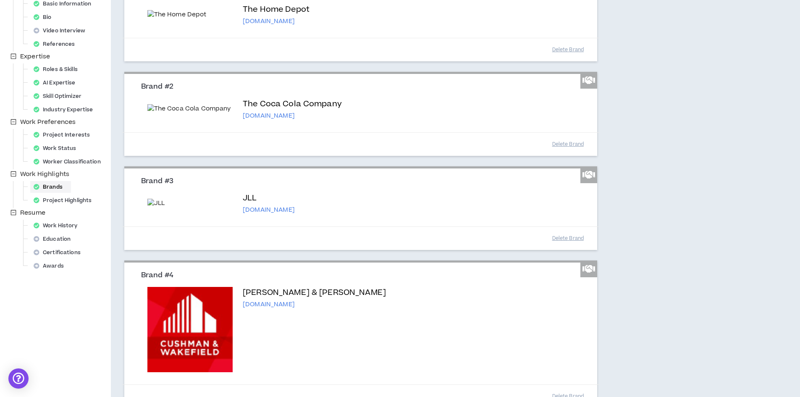
scroll to position [126, 0]
click at [66, 198] on div "Project Highlights" at bounding box center [65, 200] width 70 height 12
